Goal: Find specific page/section: Find specific page/section

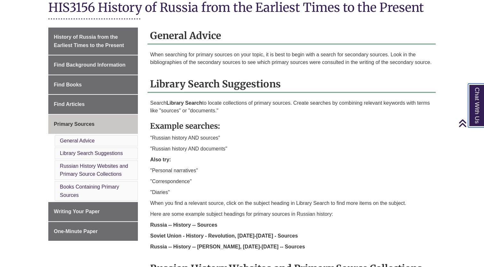
scroll to position [154, 0]
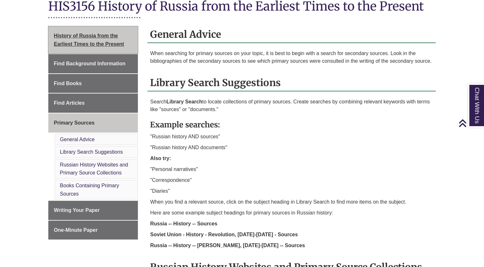
click at [101, 30] on link "History of Russia from the Earliest Times to the Present" at bounding box center [93, 39] width 90 height 27
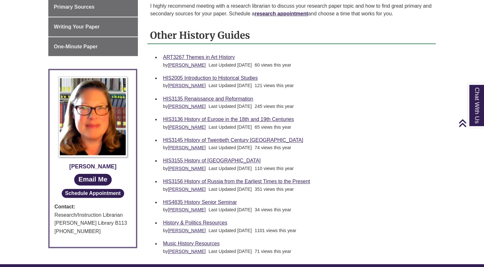
scroll to position [326, 0]
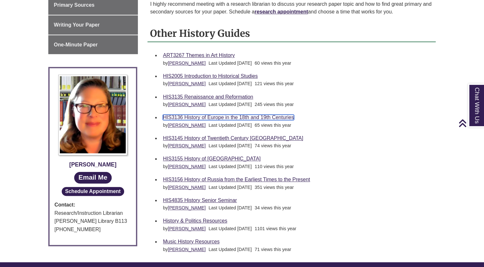
click at [247, 116] on link "HIS3136 History of Europe in the 18th and 19th Centuries" at bounding box center [228, 117] width 131 height 5
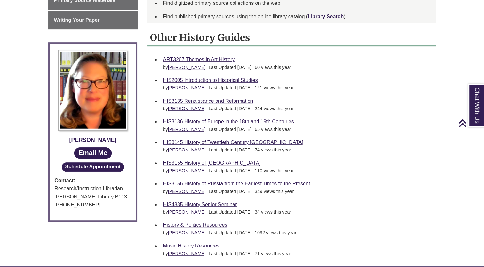
scroll to position [298, 0]
click at [230, 119] on link "HIS3136 History of Europe in the 18th and 19th Centuries" at bounding box center [228, 121] width 131 height 5
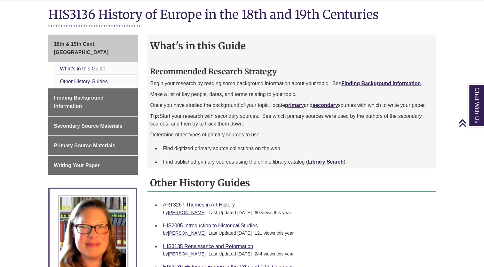
scroll to position [153, 0]
click at [300, 102] on strong "primary" at bounding box center [294, 104] width 19 height 5
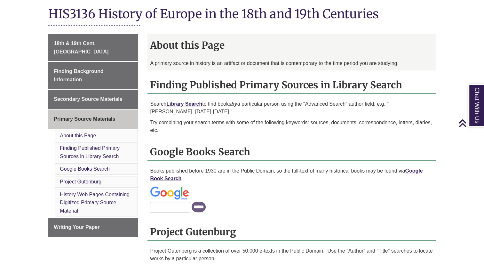
scroll to position [152, 0]
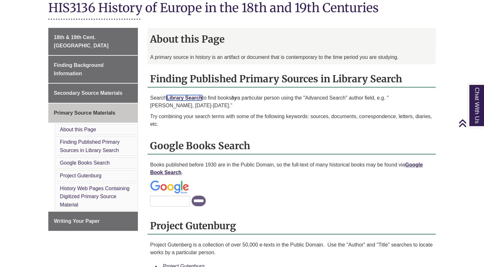
click at [191, 98] on strong "Library Search" at bounding box center [184, 97] width 36 height 5
click at [194, 96] on strong "Library Search" at bounding box center [184, 97] width 36 height 5
